Goal: Task Accomplishment & Management: Manage account settings

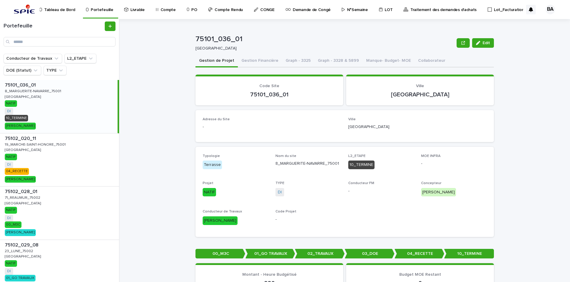
click at [416, 8] on p "Traitement des demandes d'achats" at bounding box center [443, 6] width 66 height 13
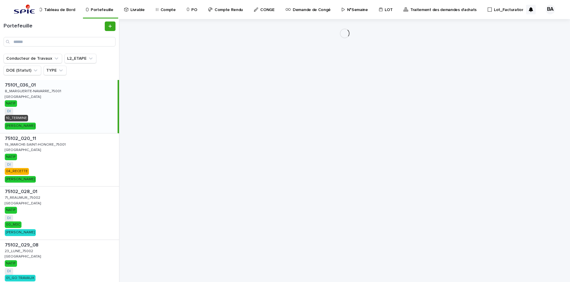
click at [495, 13] on link "Lot_Facturation" at bounding box center [507, 9] width 40 height 19
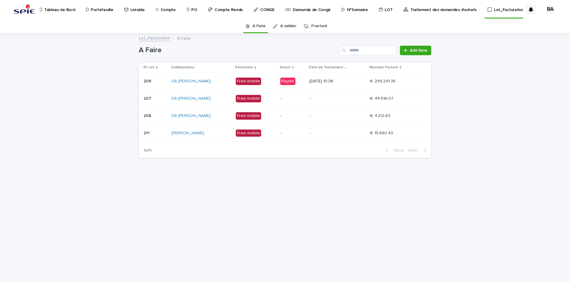
click at [359, 81] on p "[DATE] 10:36" at bounding box center [338, 81] width 56 height 5
